Goal: Task Accomplishment & Management: Use online tool/utility

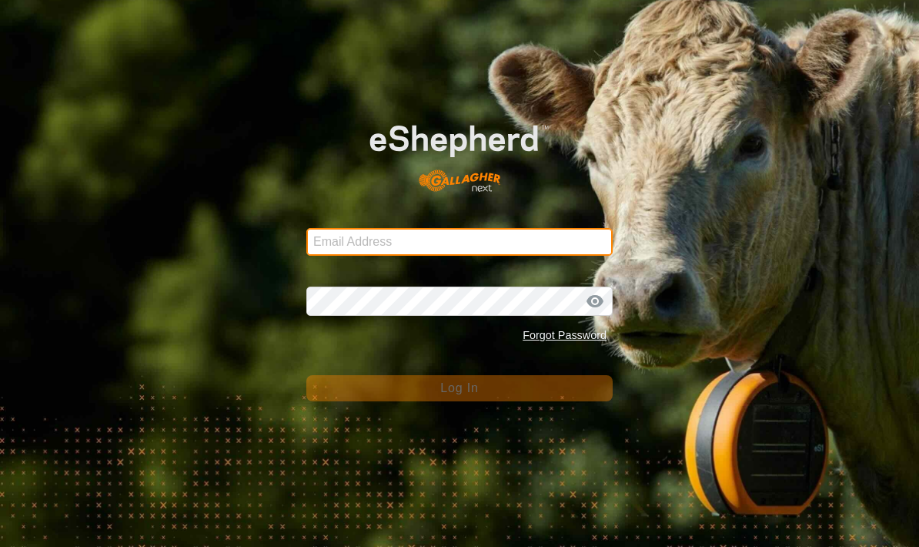
click at [351, 245] on input "Email Address" at bounding box center [459, 242] width 306 height 28
type input "[PERSON_NAME][EMAIL_ADDRESS][PERSON_NAME][DOMAIN_NAME]"
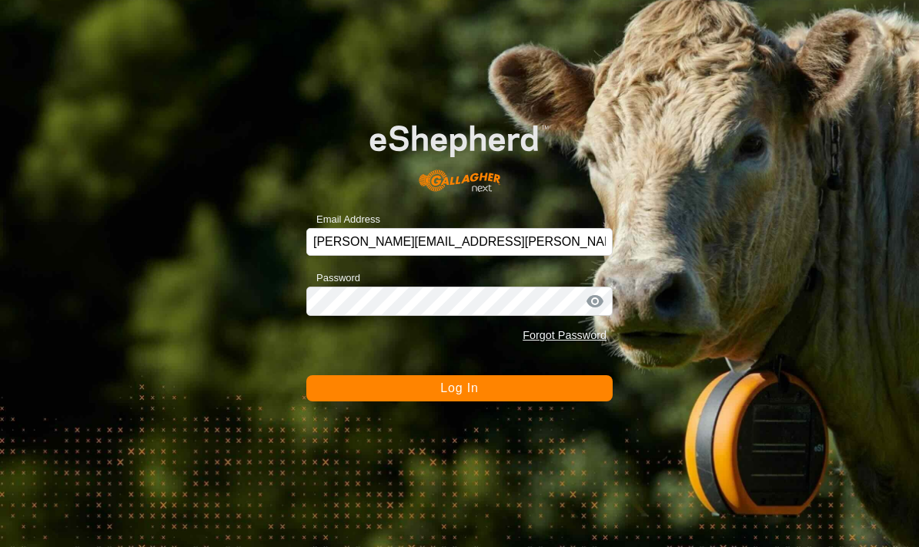
click at [356, 388] on button "Log In" at bounding box center [459, 388] width 306 height 26
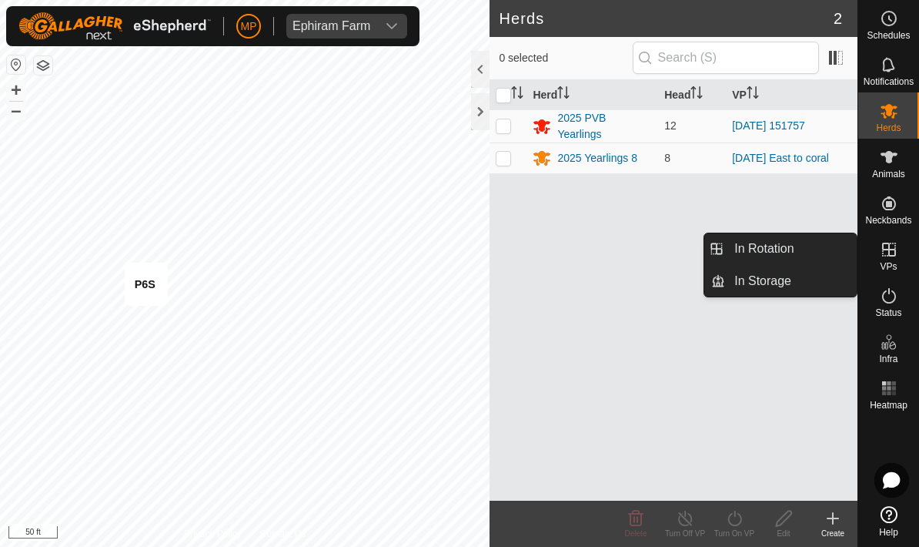
click at [798, 249] on link "In Rotation" at bounding box center [791, 248] width 132 height 31
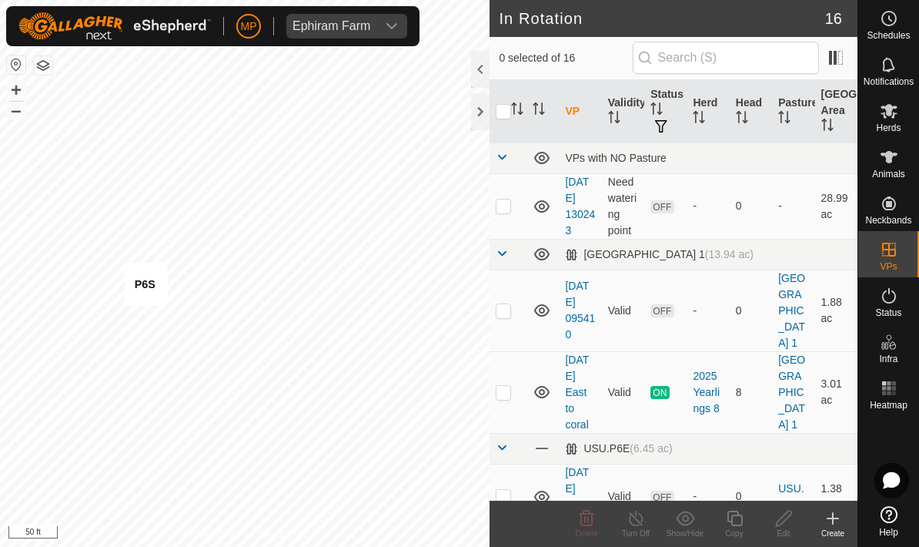
click at [828, 511] on icon at bounding box center [833, 518] width 18 height 18
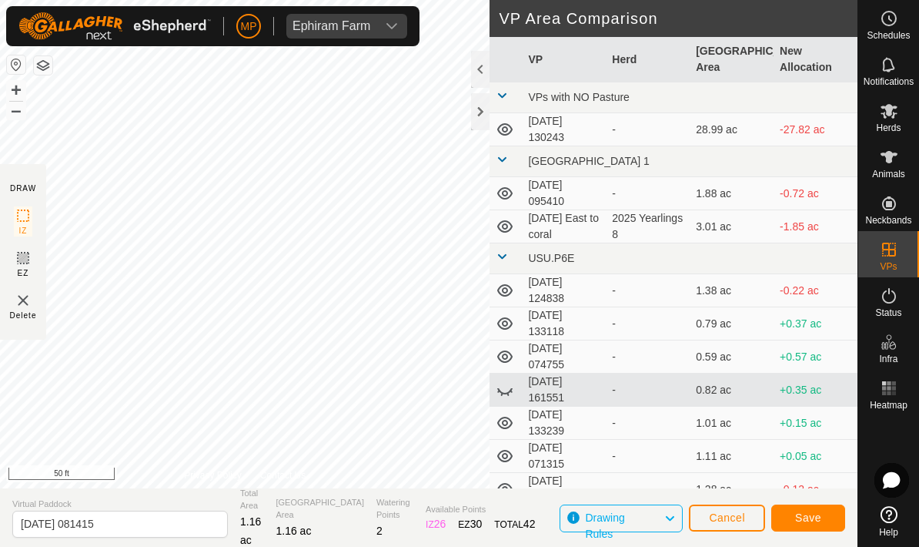
click at [809, 510] on button "Save" at bounding box center [808, 517] width 74 height 27
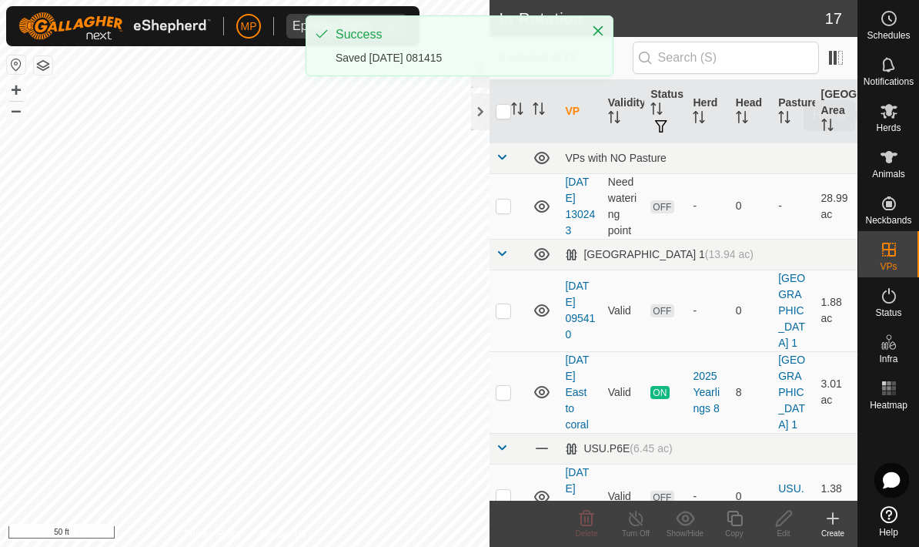
click at [892, 107] on icon at bounding box center [889, 111] width 17 height 15
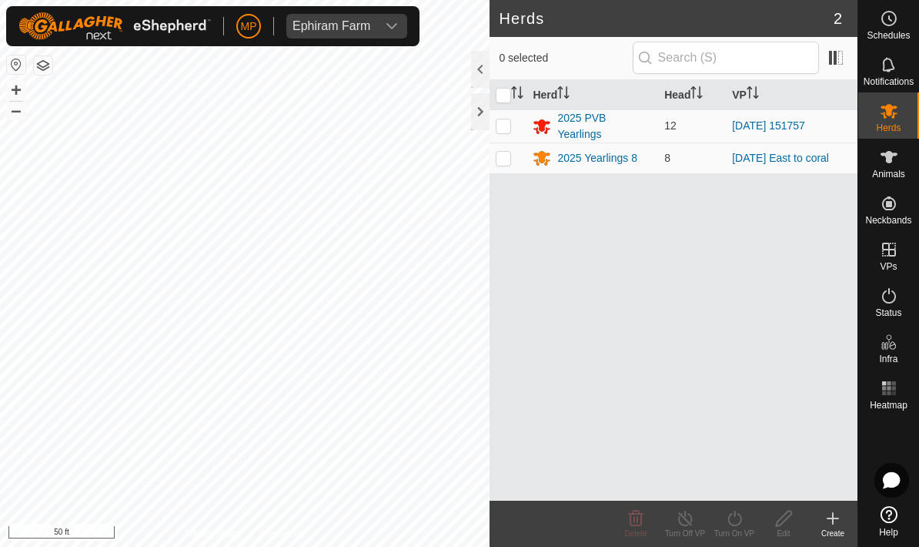
click at [505, 124] on p-checkbox at bounding box center [503, 125] width 15 height 12
checkbox input "true"
click at [737, 512] on icon at bounding box center [734, 518] width 19 height 18
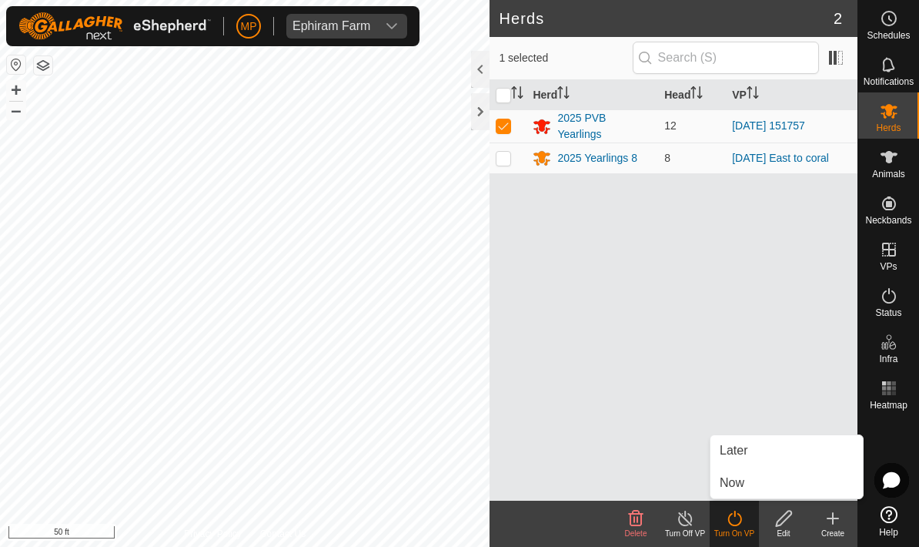
click at [759, 477] on link "Now" at bounding box center [787, 482] width 152 height 31
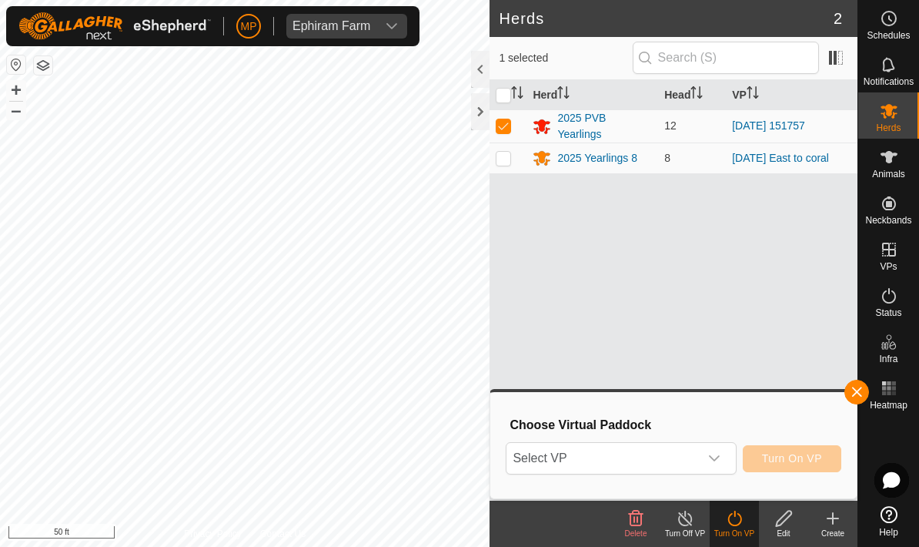
click at [704, 448] on div "dropdown trigger" at bounding box center [714, 458] width 31 height 31
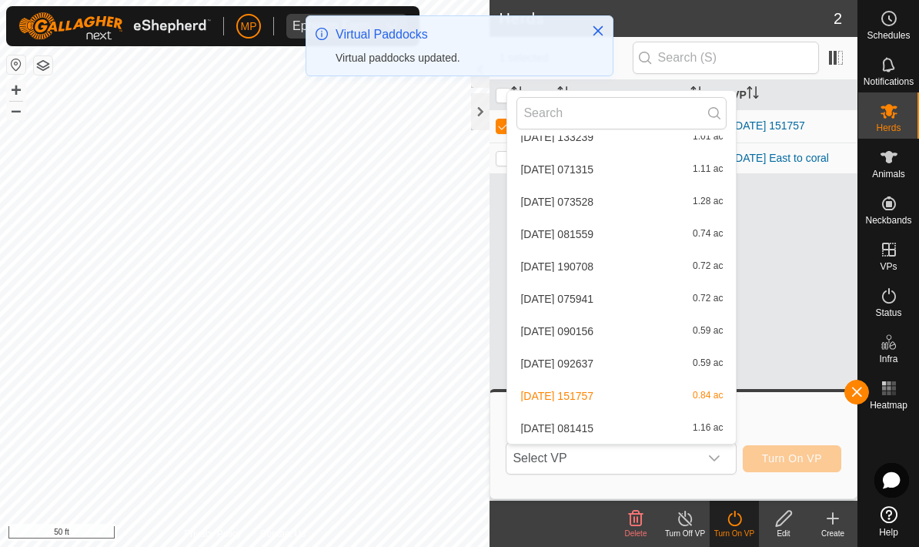
scroll to position [346, 0]
click at [718, 420] on div "[DATE] 081415 1.16 ac" at bounding box center [622, 428] width 210 height 18
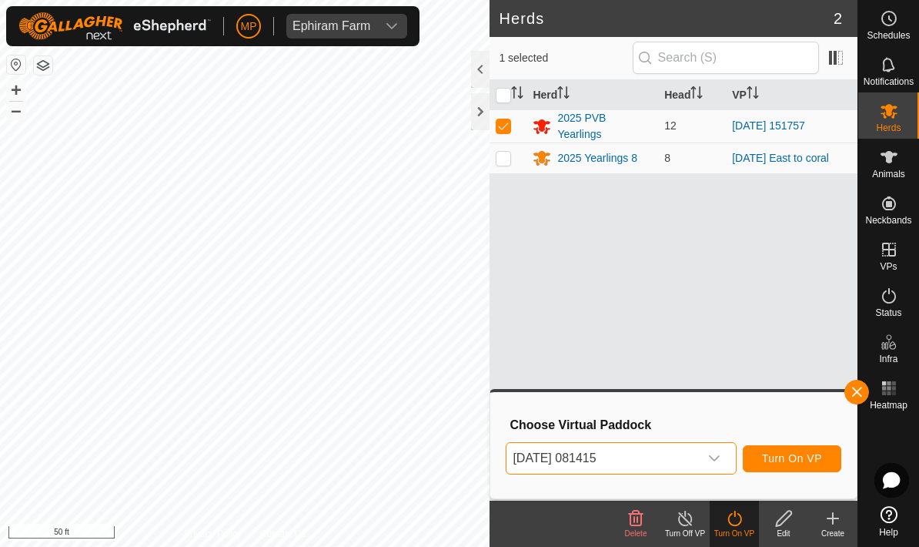
click at [800, 450] on button "Turn On VP" at bounding box center [792, 458] width 99 height 27
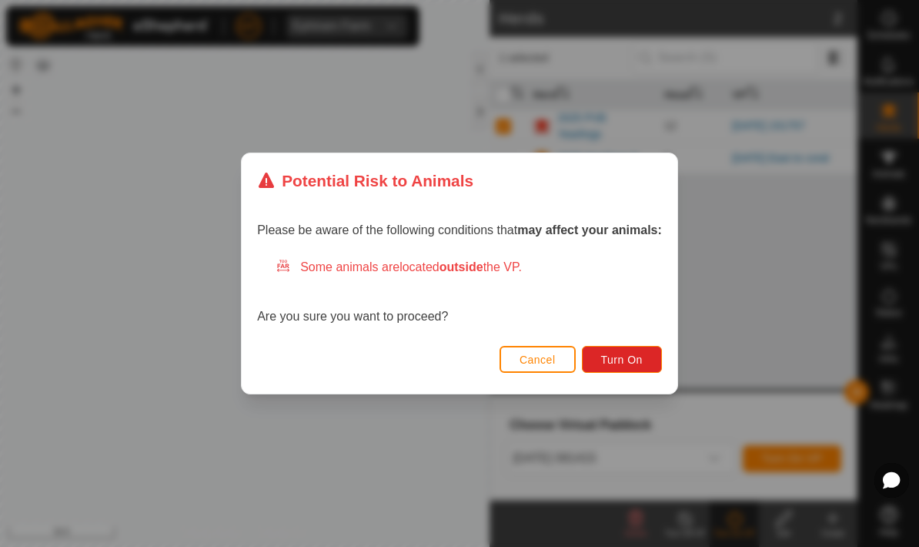
click at [629, 360] on span "Turn On" at bounding box center [622, 359] width 42 height 12
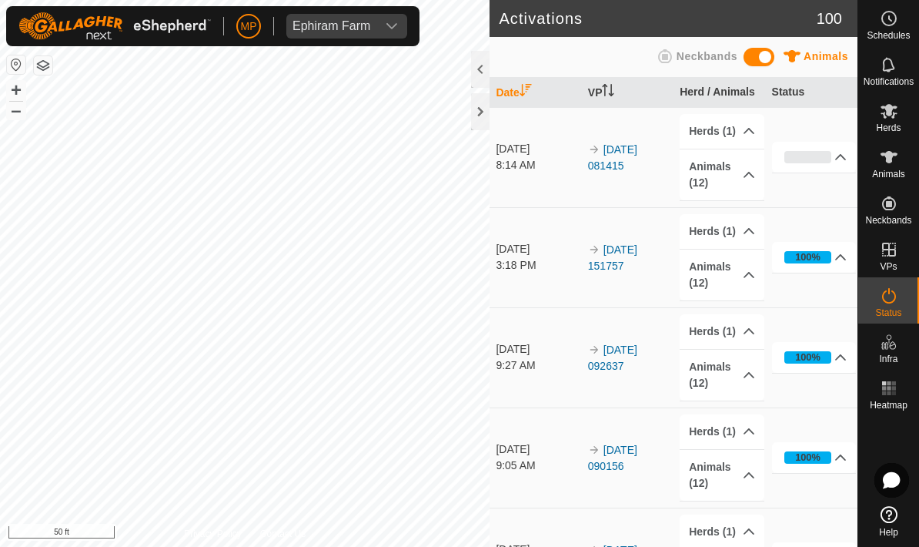
click at [483, 103] on div at bounding box center [480, 111] width 18 height 37
